Goal: Navigation & Orientation: Find specific page/section

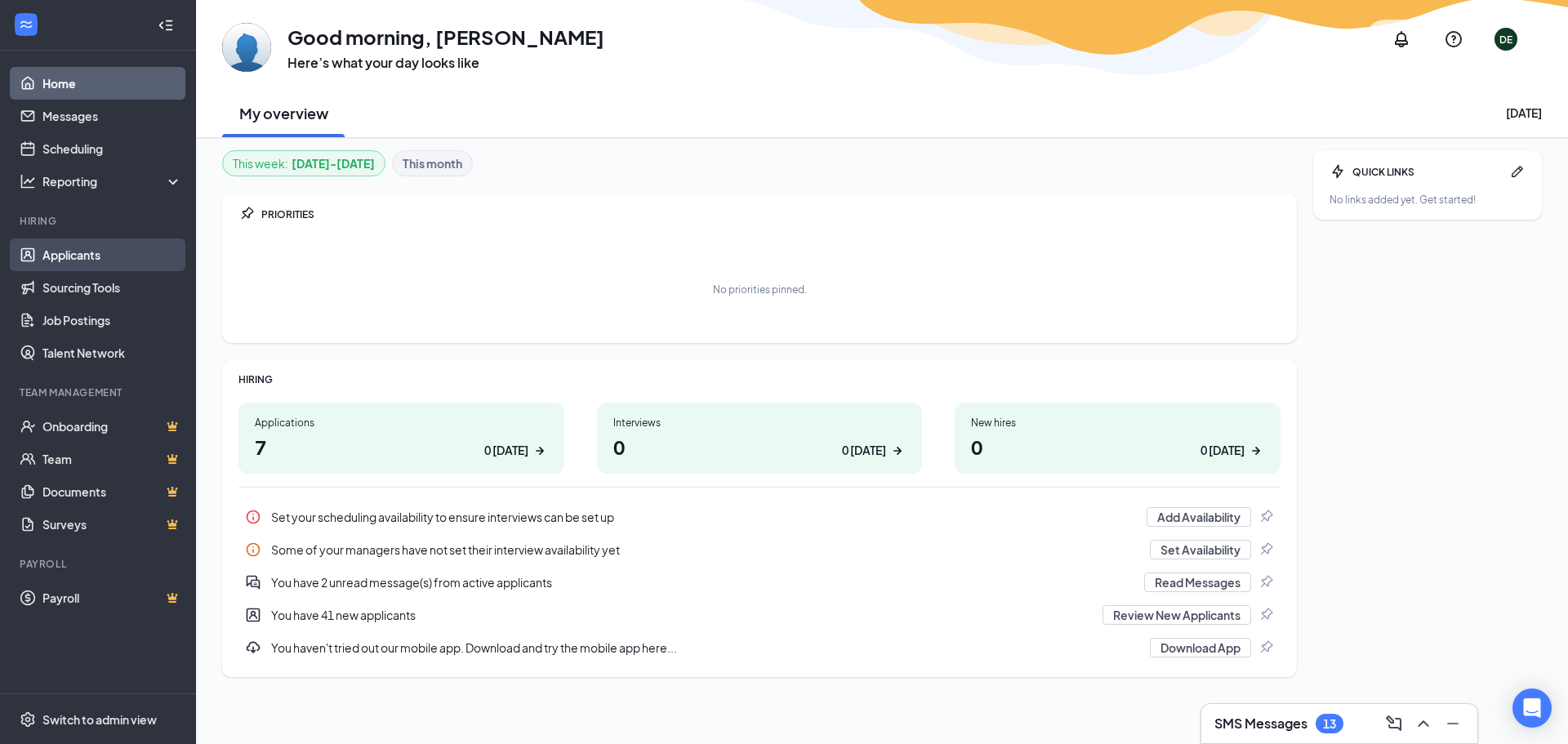
click at [82, 259] on link "Applicants" at bounding box center [113, 254] width 140 height 33
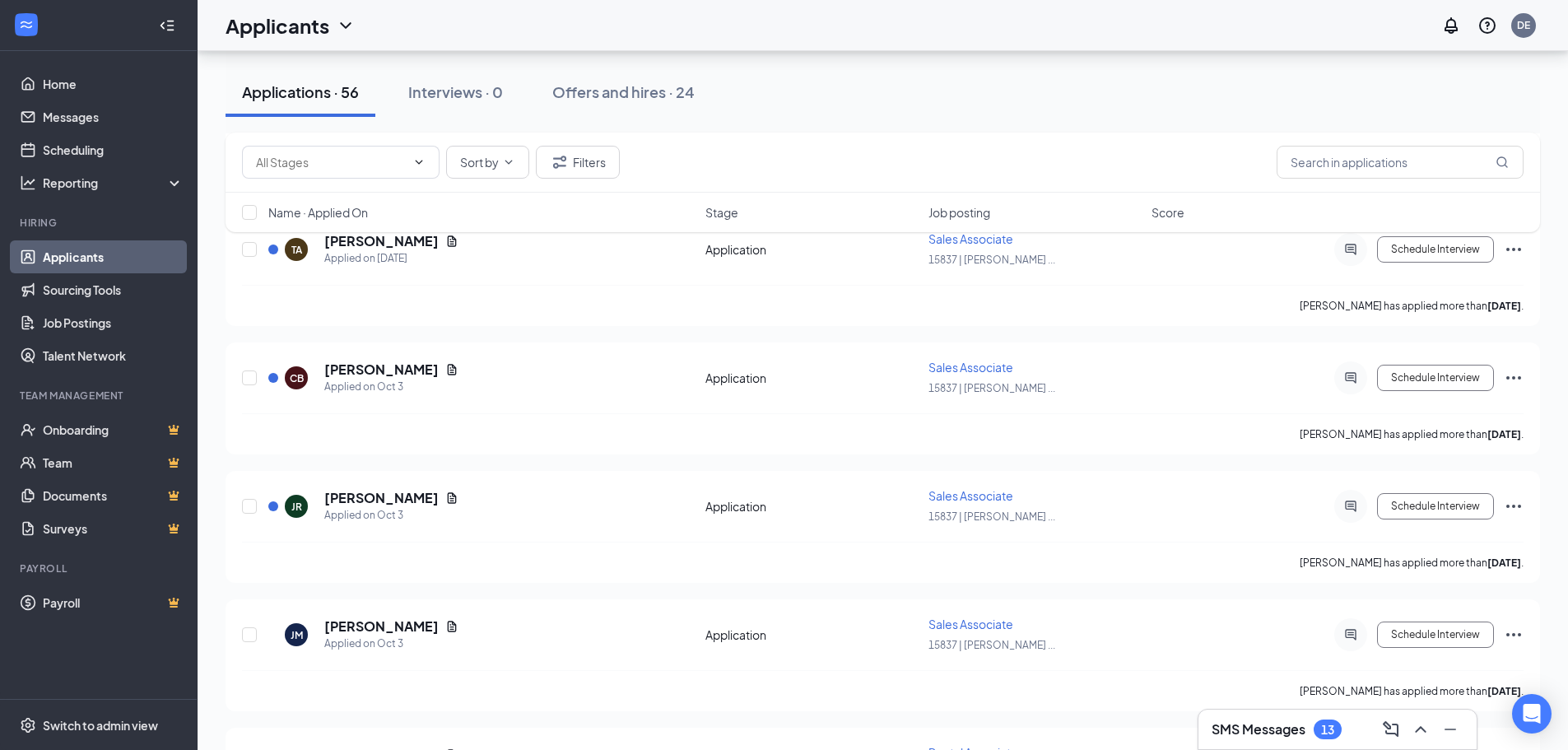
scroll to position [5359, 0]
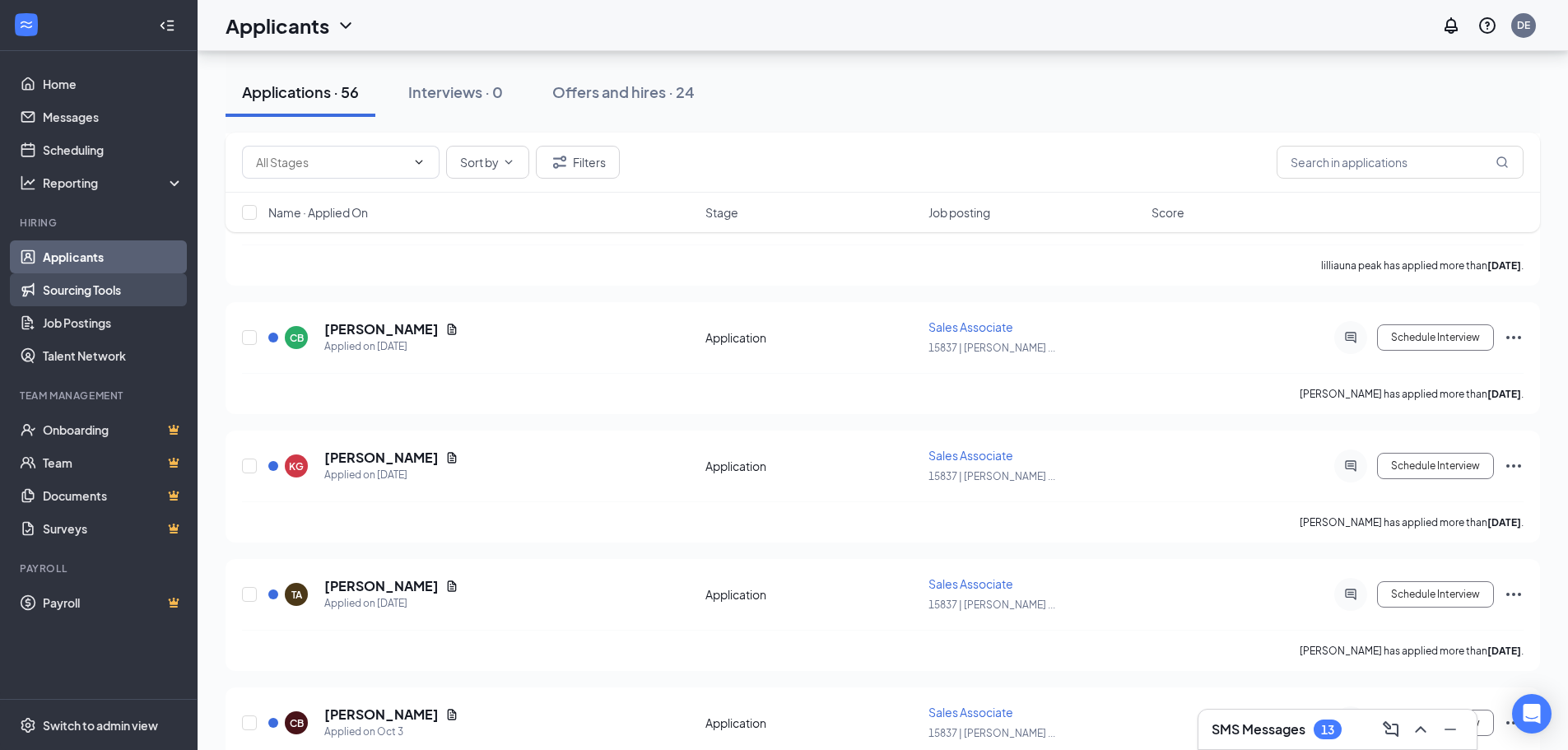
click at [110, 297] on link "Sourcing Tools" at bounding box center [113, 290] width 141 height 33
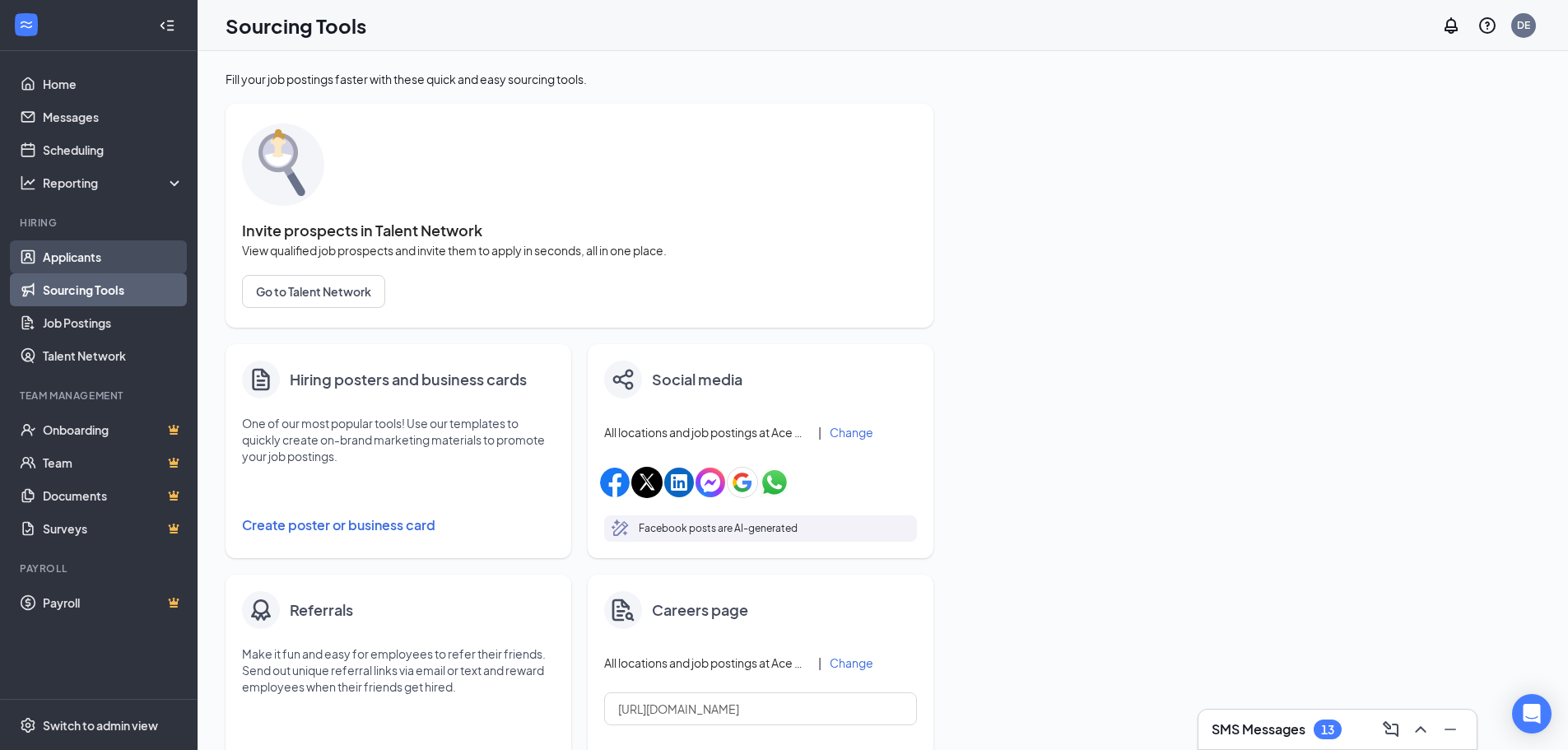
click at [91, 267] on link "Applicants" at bounding box center [113, 256] width 141 height 33
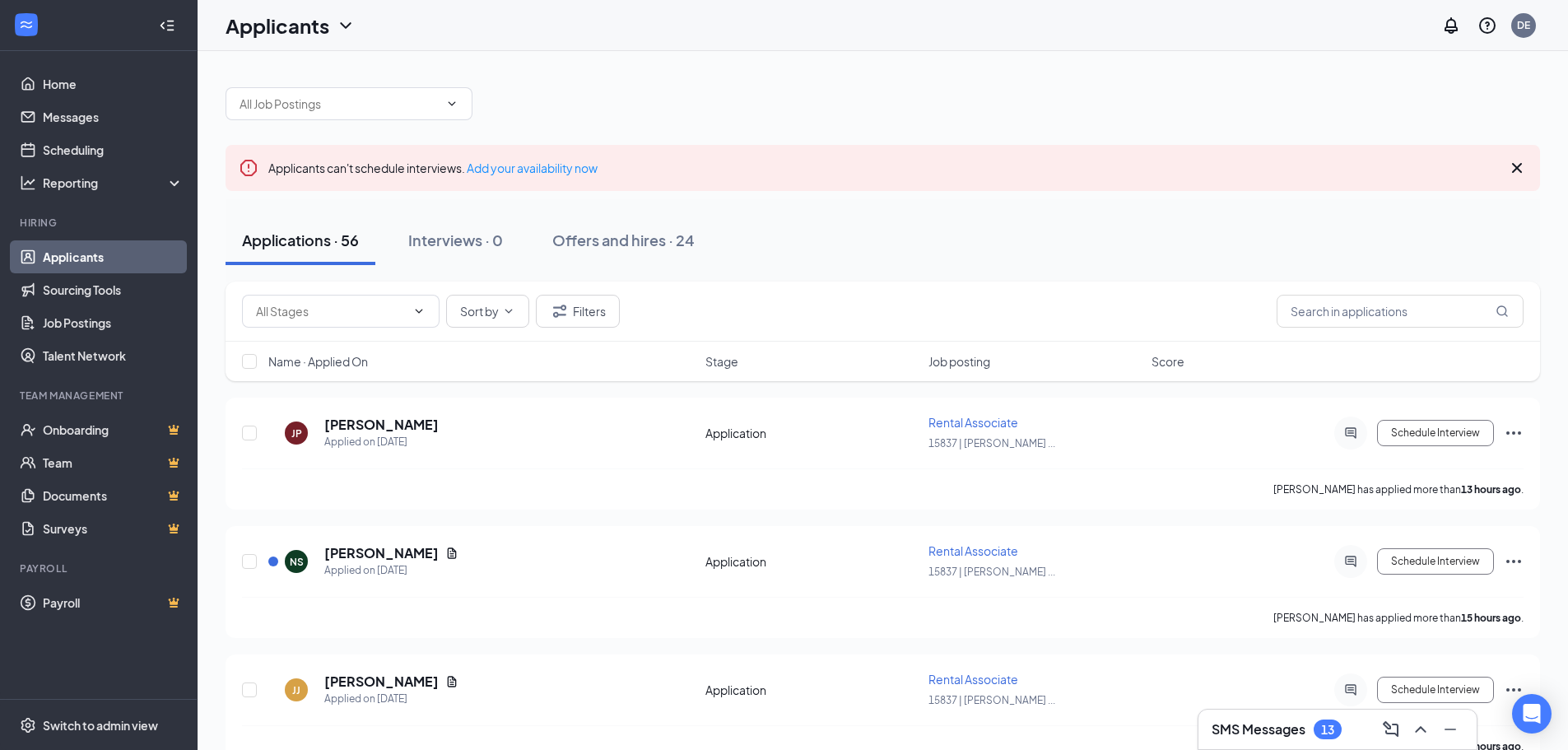
click at [79, 262] on link "Applicants" at bounding box center [113, 256] width 141 height 33
click at [491, 424] on div "Job posting" at bounding box center [544, 427] width 178 height 16
click at [506, 431] on span "Job posting" at bounding box center [486, 427] width 62 height 16
